Goal: Transaction & Acquisition: Book appointment/travel/reservation

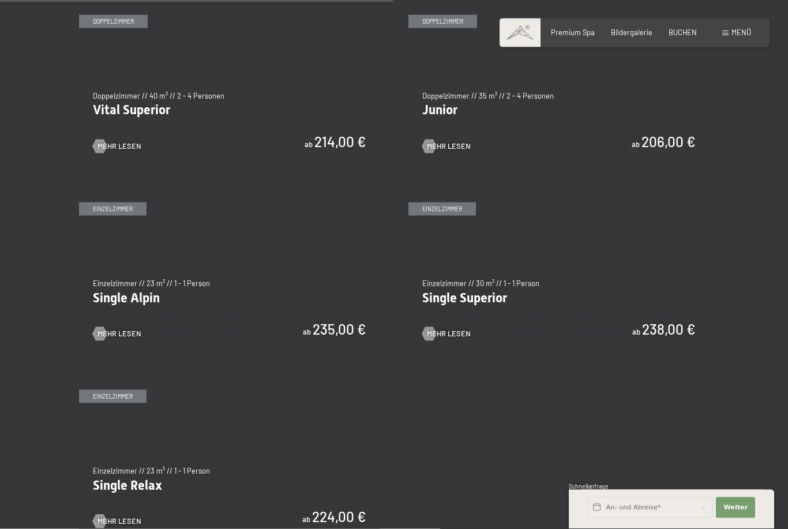
scroll to position [1369, 0]
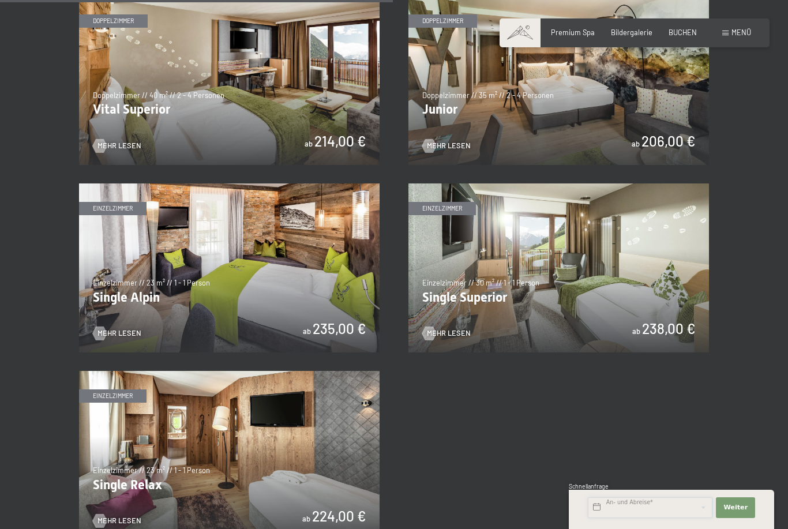
click at [676, 518] on input "text" at bounding box center [650, 508] width 125 height 21
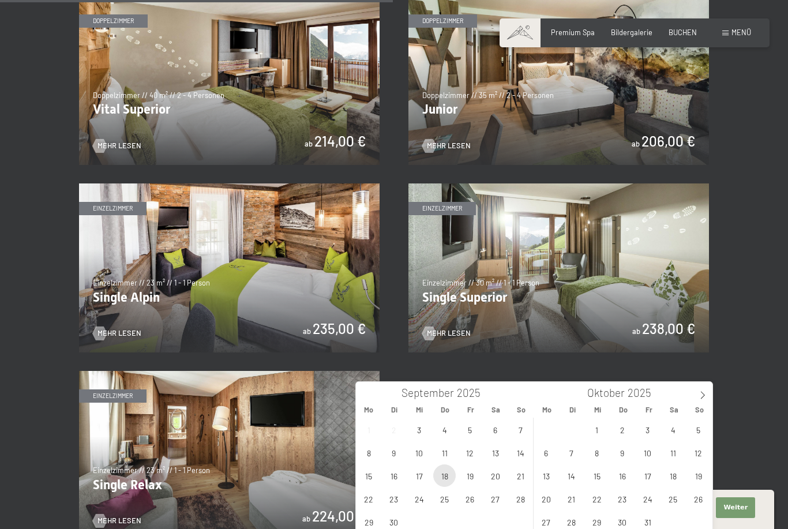
click at [440, 479] on span "18" at bounding box center [444, 476] width 23 height 23
click at [519, 503] on span "28" at bounding box center [521, 499] width 23 height 23
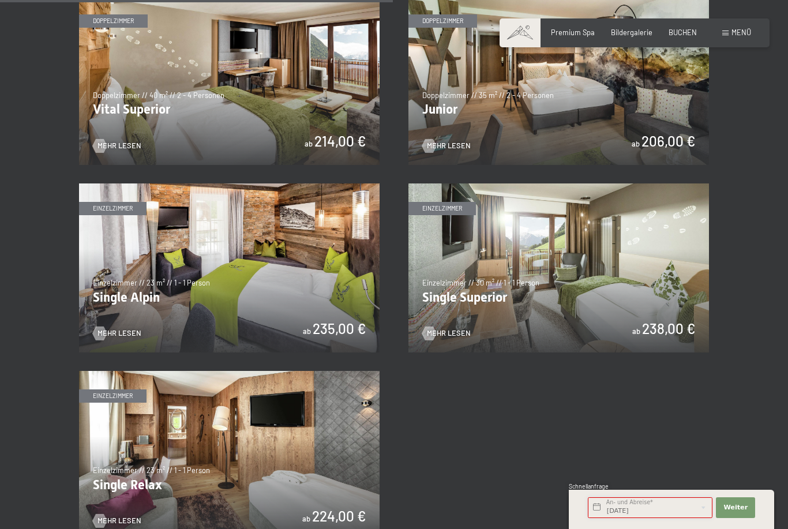
type input "Do. 18.09.2025 - So. 28.09.2025"
click at [754, 518] on button "Weiter Adressfelder ausblenden" at bounding box center [735, 508] width 39 height 21
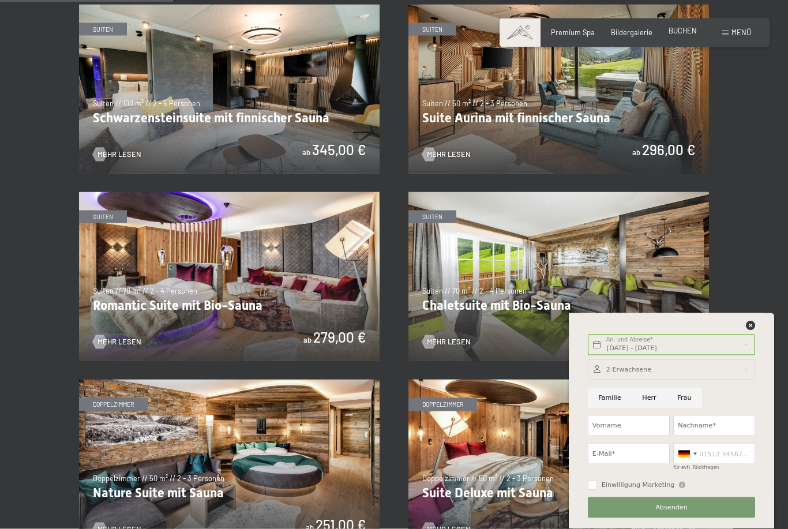
scroll to position [611, 0]
click at [687, 28] on span "BUCHEN" at bounding box center [683, 30] width 28 height 9
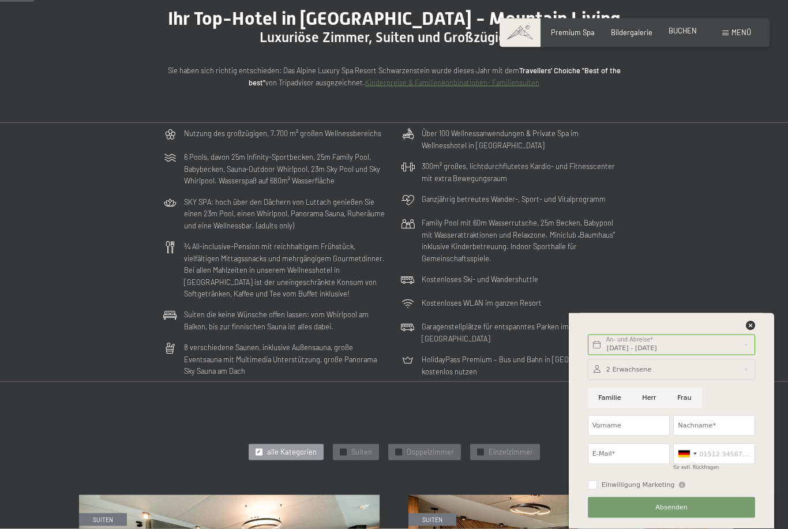
scroll to position [121, 0]
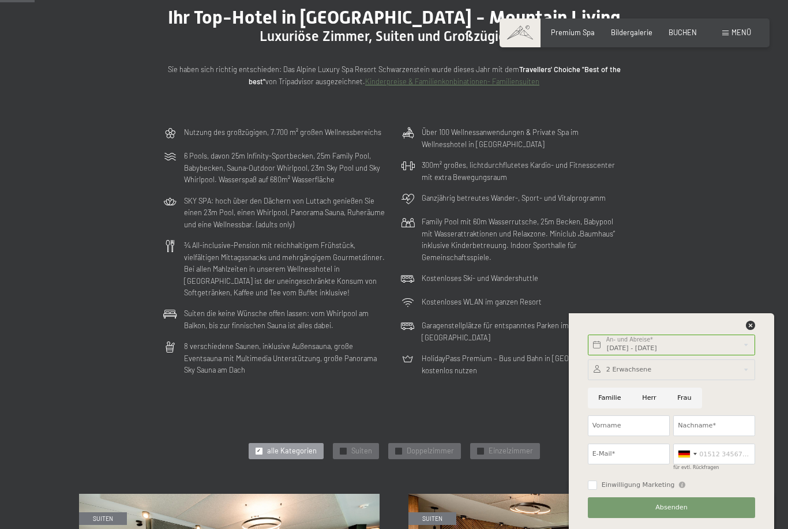
click at [758, 357] on div "Do. 18.09.2025 - So. 28.09.2025 An- und Abreise* 10 Nächte Weiter Adressfelder …" at bounding box center [672, 421] width 182 height 216
click at [754, 330] on icon at bounding box center [750, 325] width 9 height 9
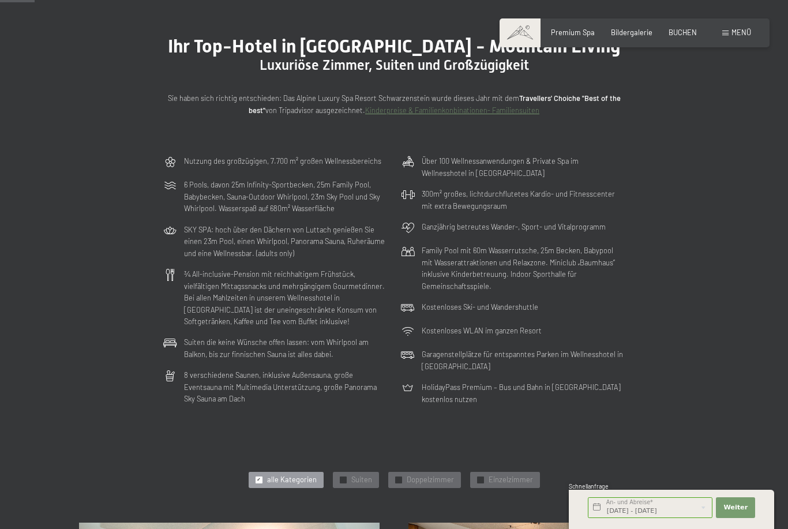
scroll to position [0, 0]
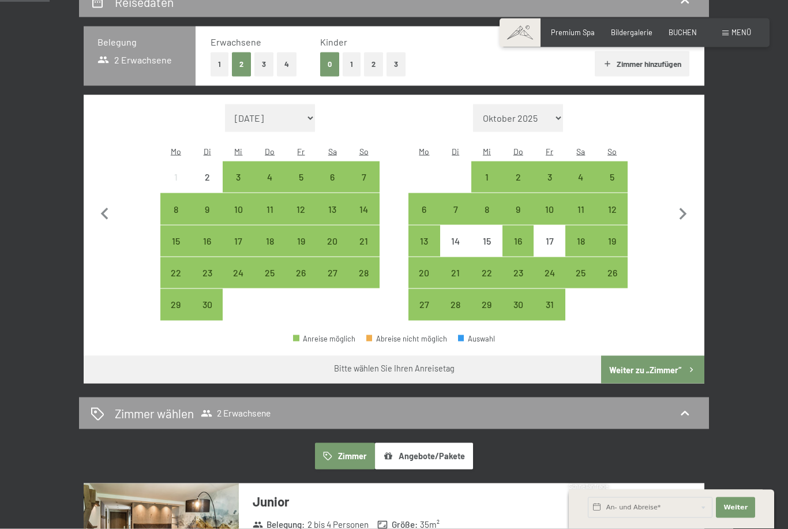
scroll to position [235, 0]
click at [270, 236] on div "18" at bounding box center [270, 250] width 29 height 29
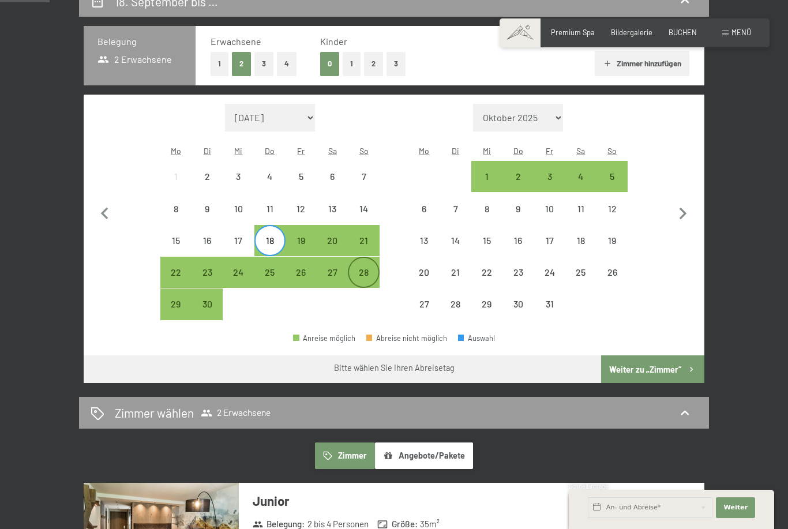
click at [364, 268] on div "28" at bounding box center [363, 282] width 29 height 29
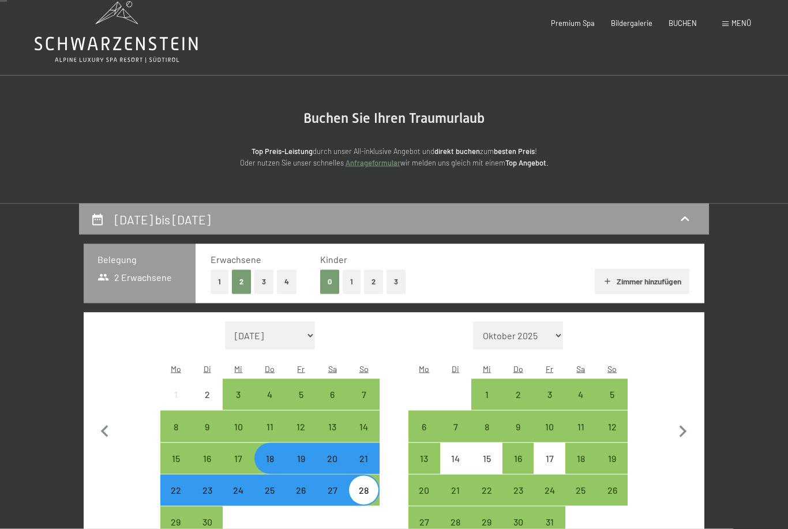
scroll to position [0, 0]
